Goal: Information Seeking & Learning: Learn about a topic

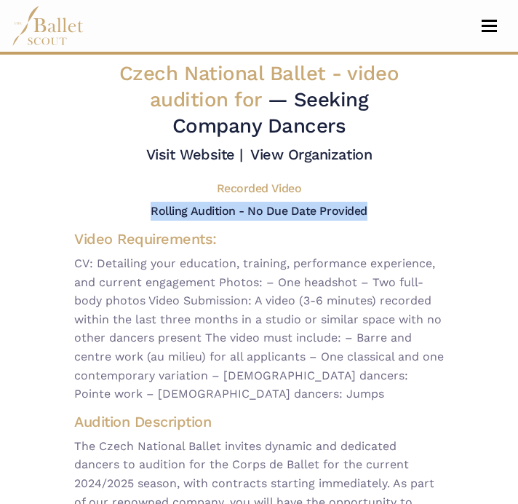
drag, startPoint x: 152, startPoint y: 213, endPoint x: 386, endPoint y: 211, distance: 233.7
click at [386, 211] on div "Rolling Audition - No Due Date Provided" at bounding box center [259, 211] width 393 height 19
click at [183, 214] on h5 "Rolling Audition - No Due Date Provided" at bounding box center [259, 211] width 216 height 14
drag, startPoint x: 152, startPoint y: 210, endPoint x: 376, endPoint y: 214, distance: 224.2
click at [376, 214] on div "Rolling Audition - No Due Date Provided" at bounding box center [259, 211] width 393 height 19
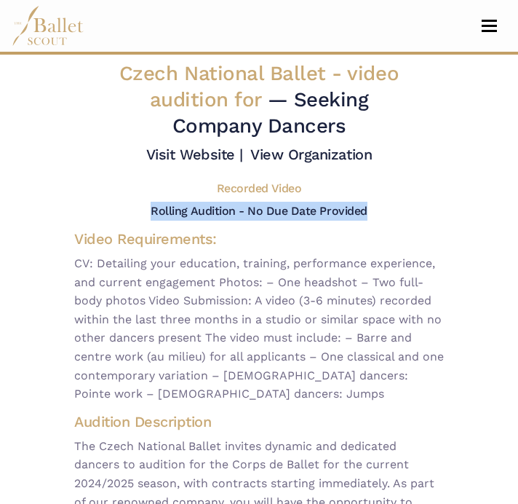
copy h5 "Rolling Audition - No Due Date Provided"
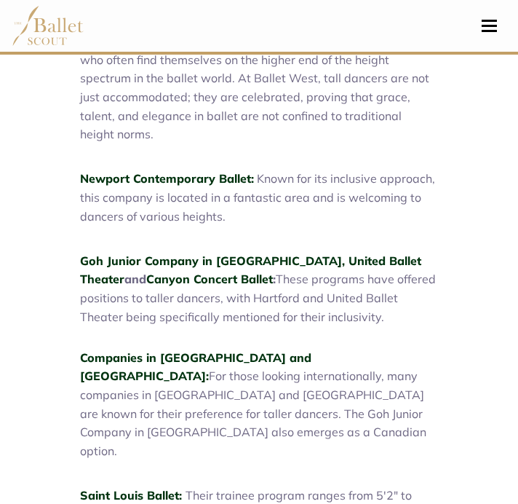
scroll to position [726, 0]
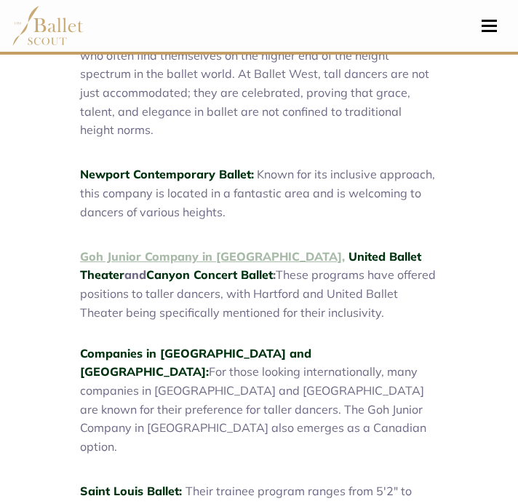
click at [119, 249] on link "Goh Junior Company in Vancouver," at bounding box center [212, 256] width 265 height 15
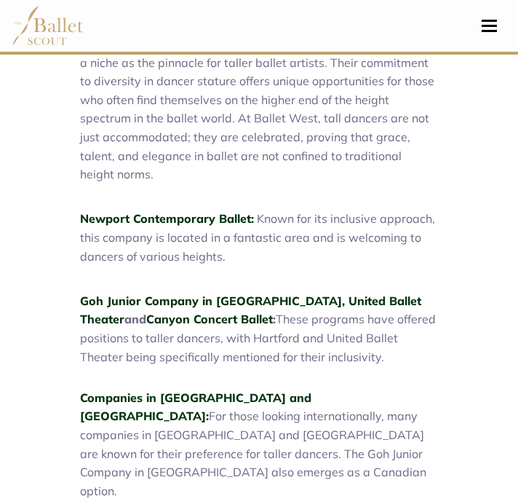
scroll to position [683, 0]
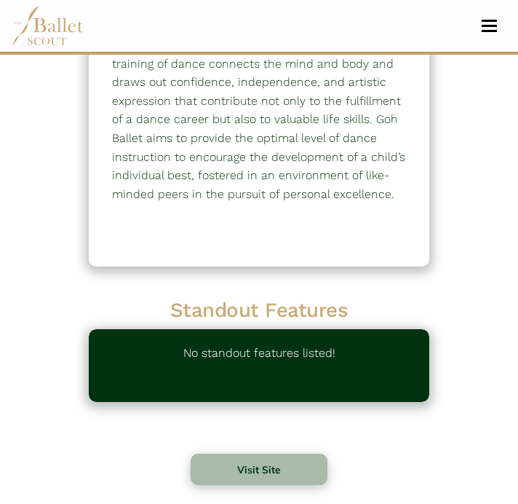
scroll to position [140, 0]
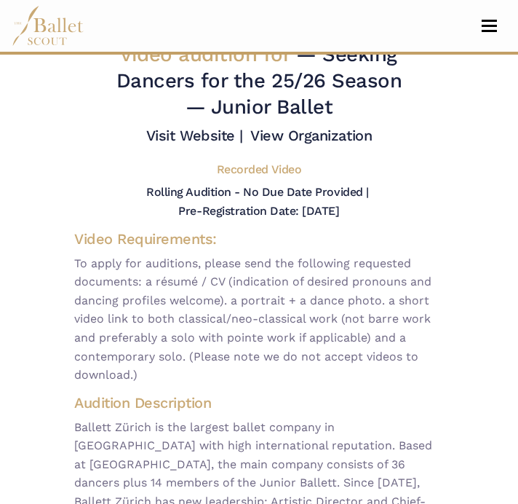
scroll to position [46, 0]
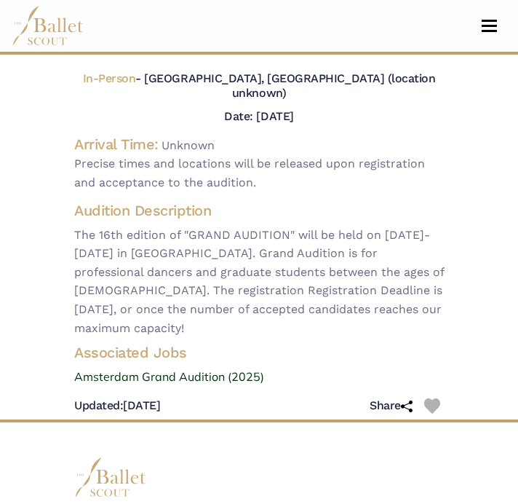
scroll to position [148, 0]
